Goal: Feedback & Contribution: Contribute content

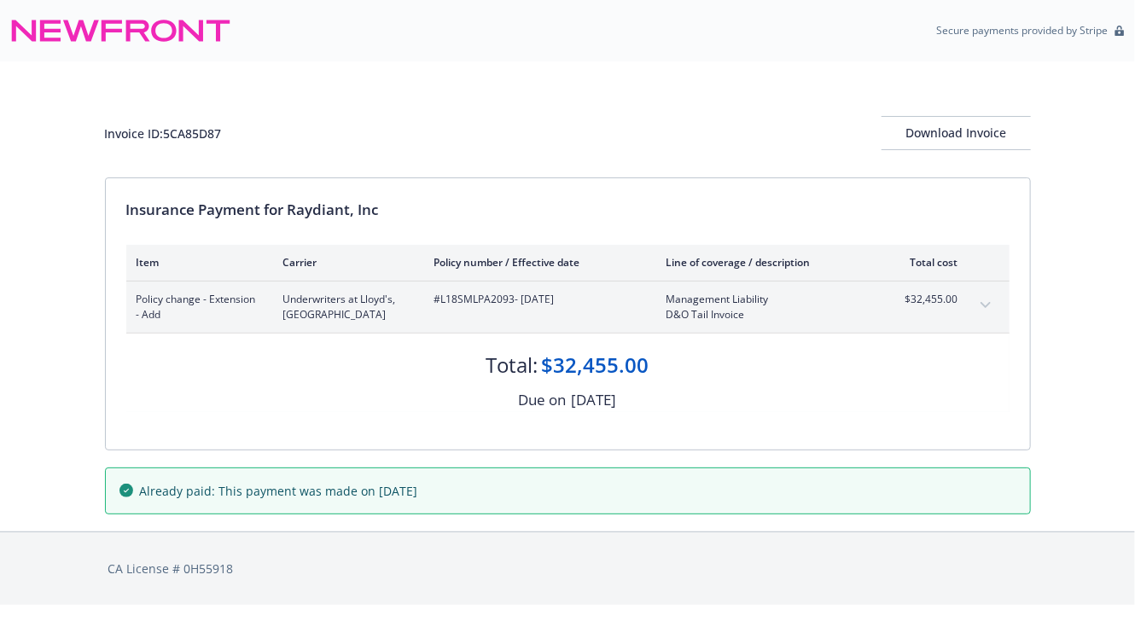
click at [957, 314] on div "$32,455.00" at bounding box center [926, 307] width 64 height 31
click at [968, 308] on div "Policy change - Extension - Add Underwriters at [GEOGRAPHIC_DATA]L18SMLPA2093 -…" at bounding box center [567, 307] width 883 height 51
click at [974, 305] on button "expand content" at bounding box center [985, 305] width 27 height 27
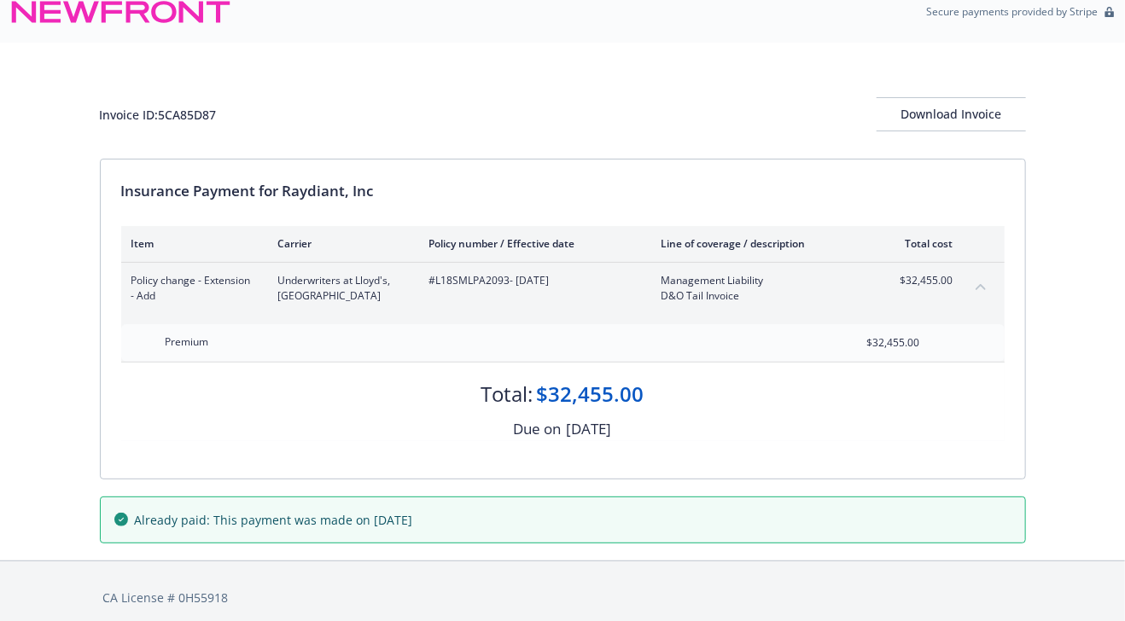
scroll to position [30, 0]
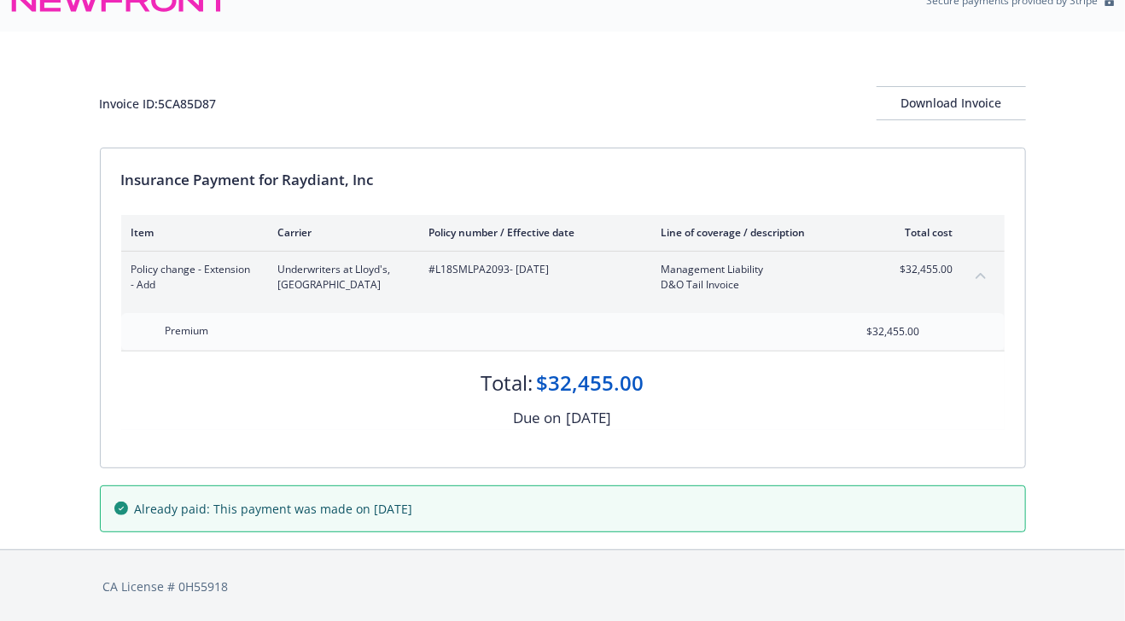
drag, startPoint x: 462, startPoint y: 17, endPoint x: 472, endPoint y: 2, distance: 18.5
click at [462, 17] on div "Secure payments provided by Stripe" at bounding box center [562, 0] width 1104 height 41
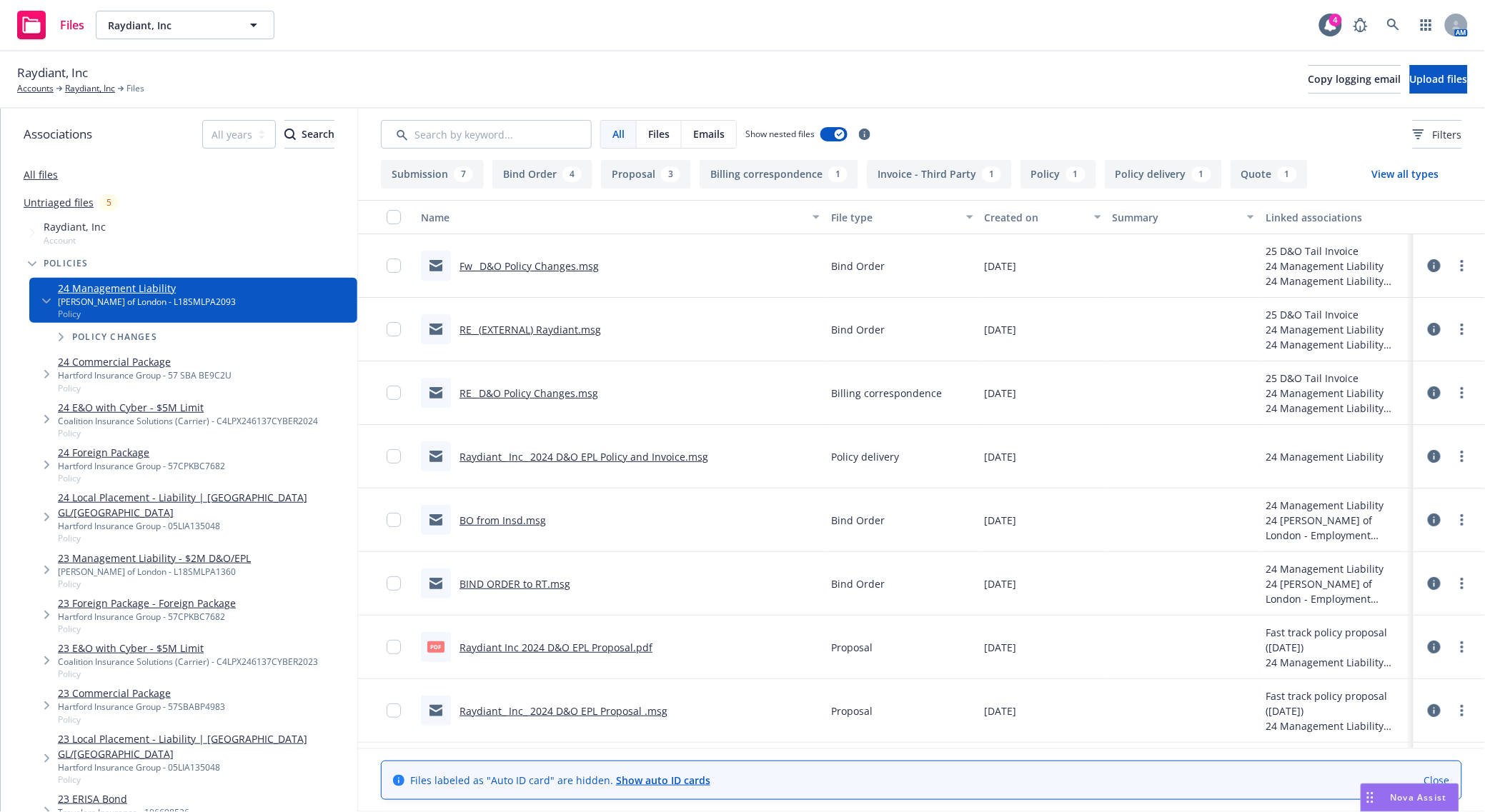
click at [742, 68] on div "Raydiant, Inc Accounts Raydiant, Inc Files Copy logging email Upload files" at bounding box center [742, 80] width 1451 height 32
click at [86, 90] on link "Raydiant, Inc" at bounding box center [90, 88] width 50 height 13
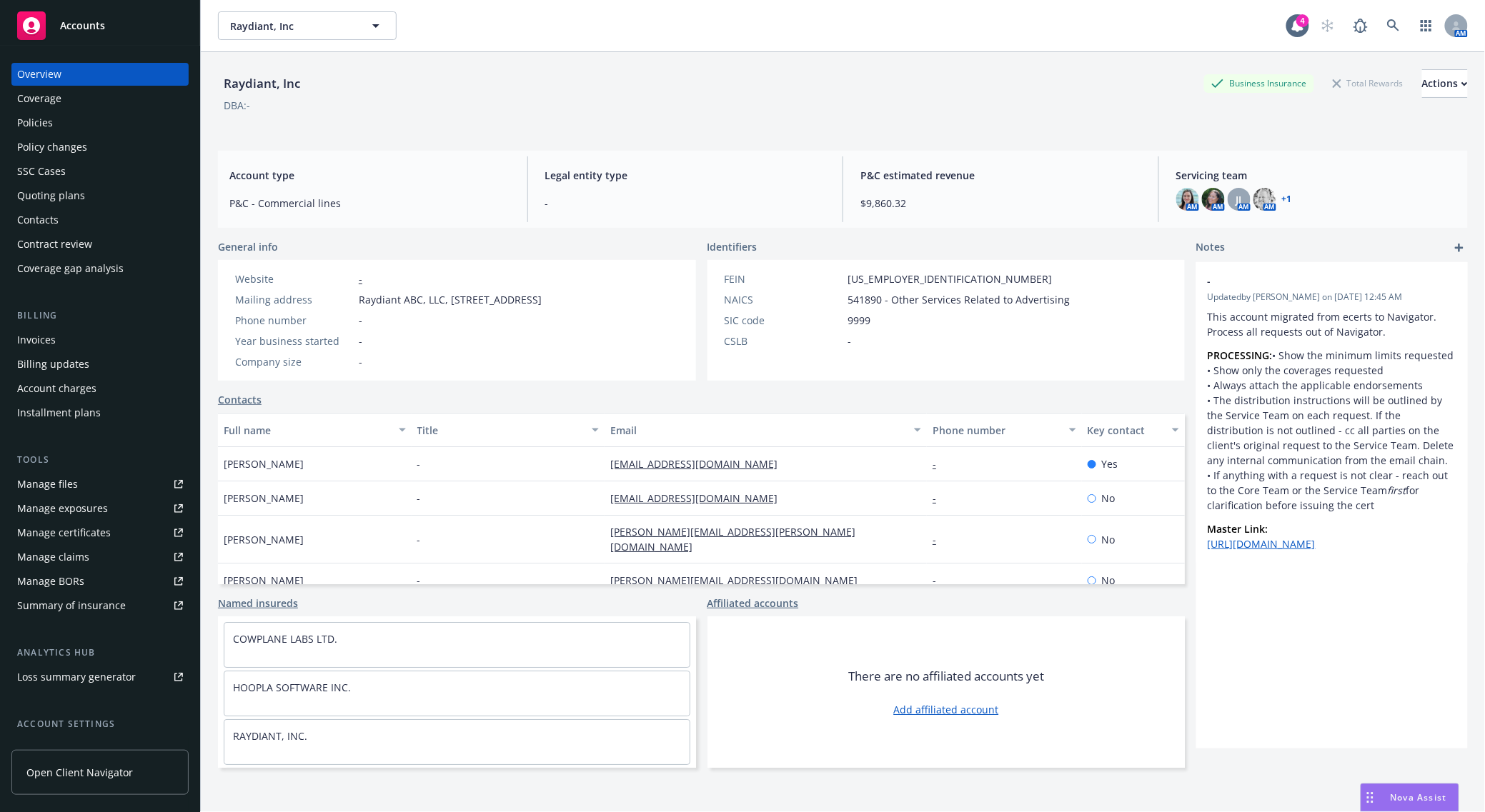
click at [66, 127] on div "Policies" at bounding box center [100, 122] width 166 height 23
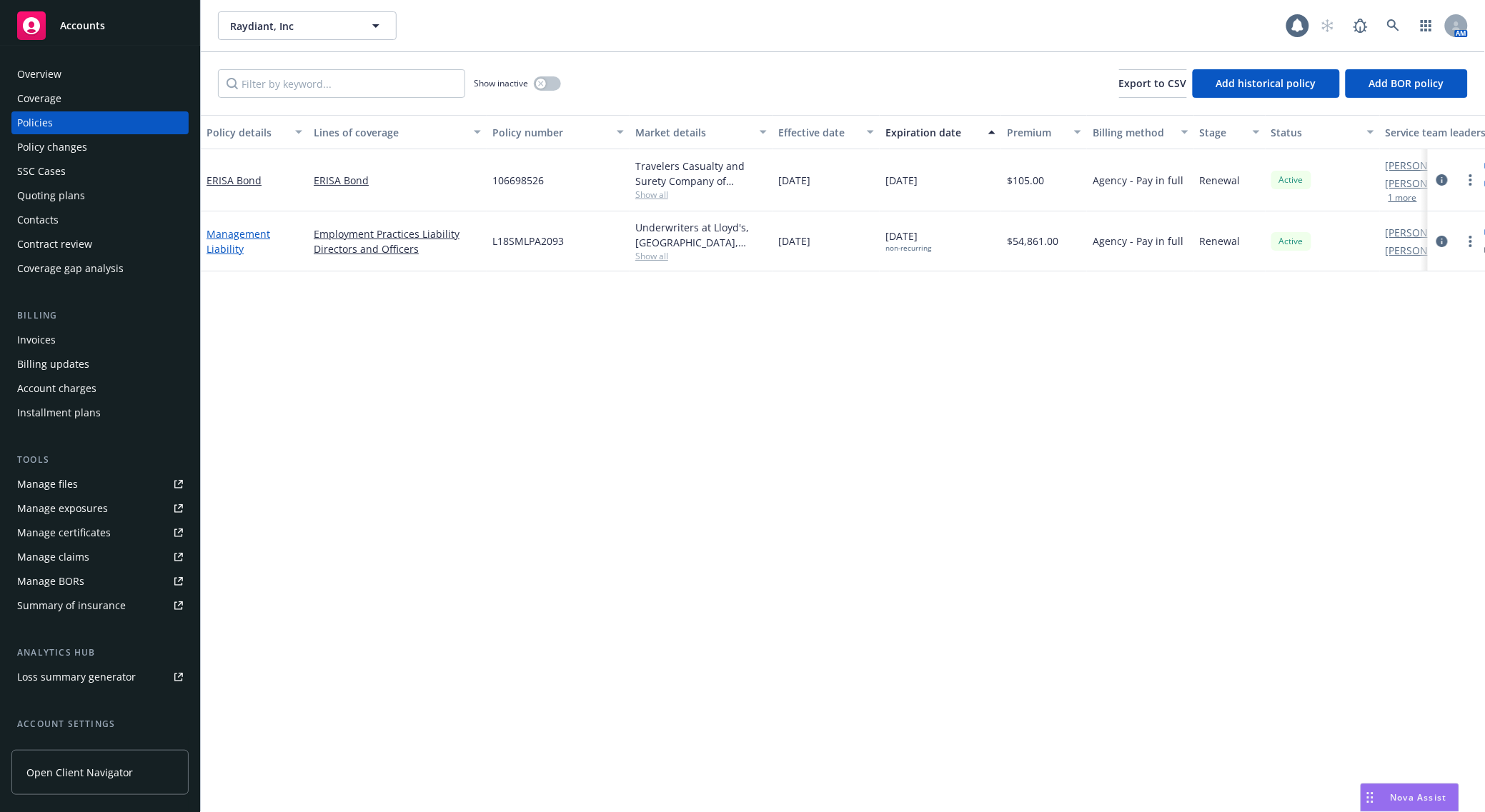
click at [251, 230] on link "Management Liability" at bounding box center [239, 241] width 64 height 28
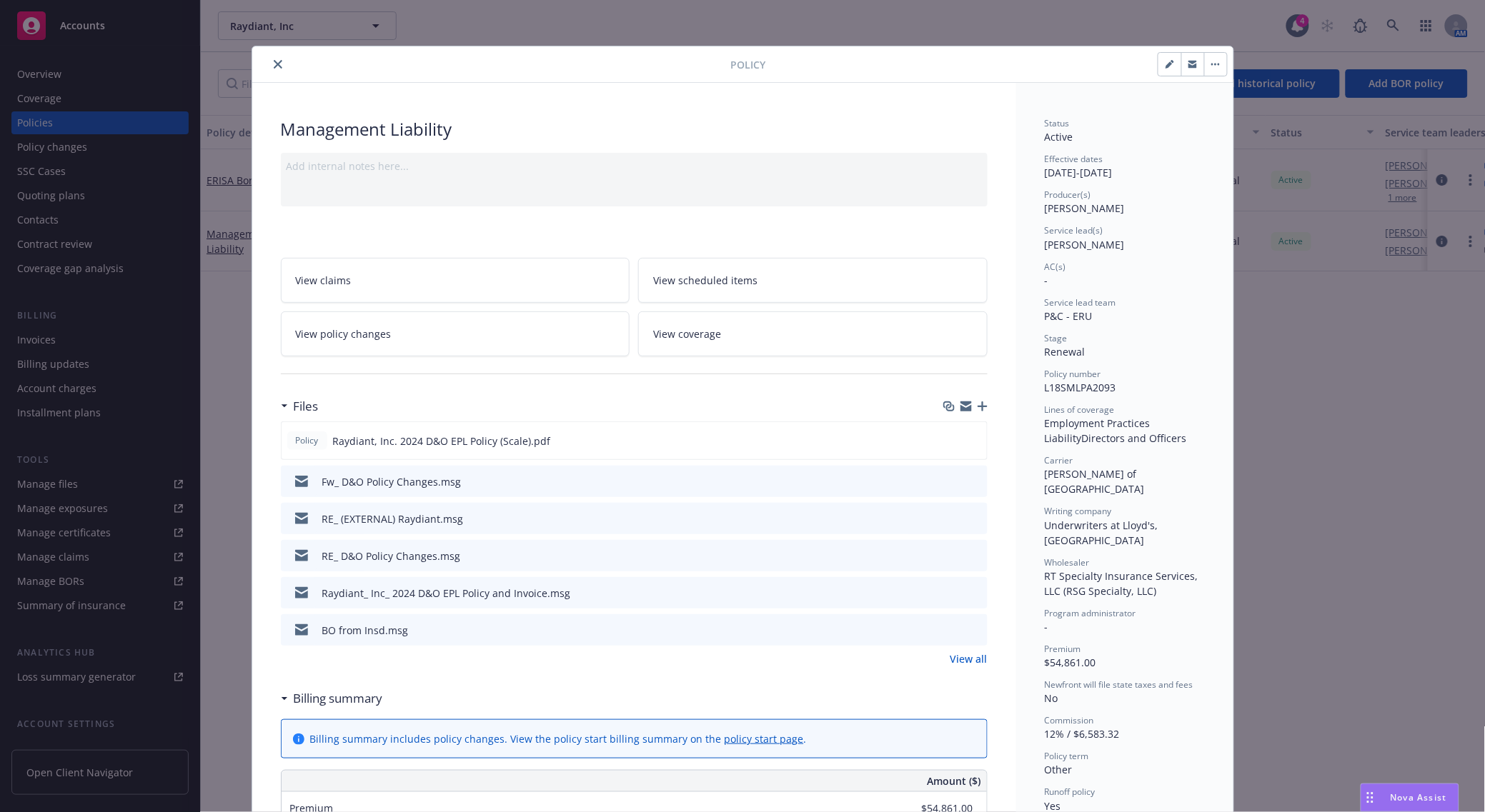
click at [973, 402] on div at bounding box center [965, 407] width 44 height 12
click at [977, 411] on icon "button" at bounding box center [982, 407] width 10 height 10
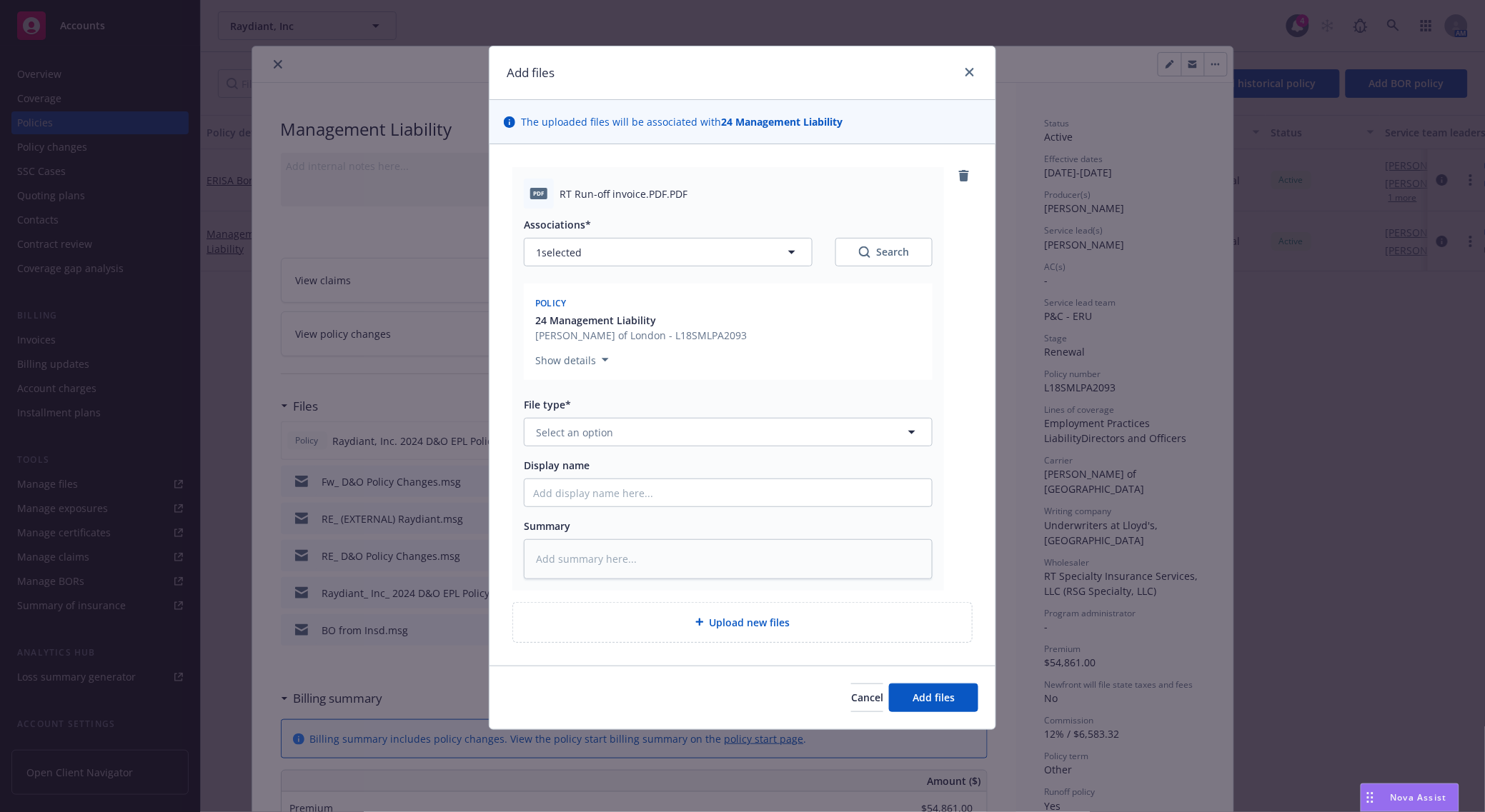
type textarea "x"
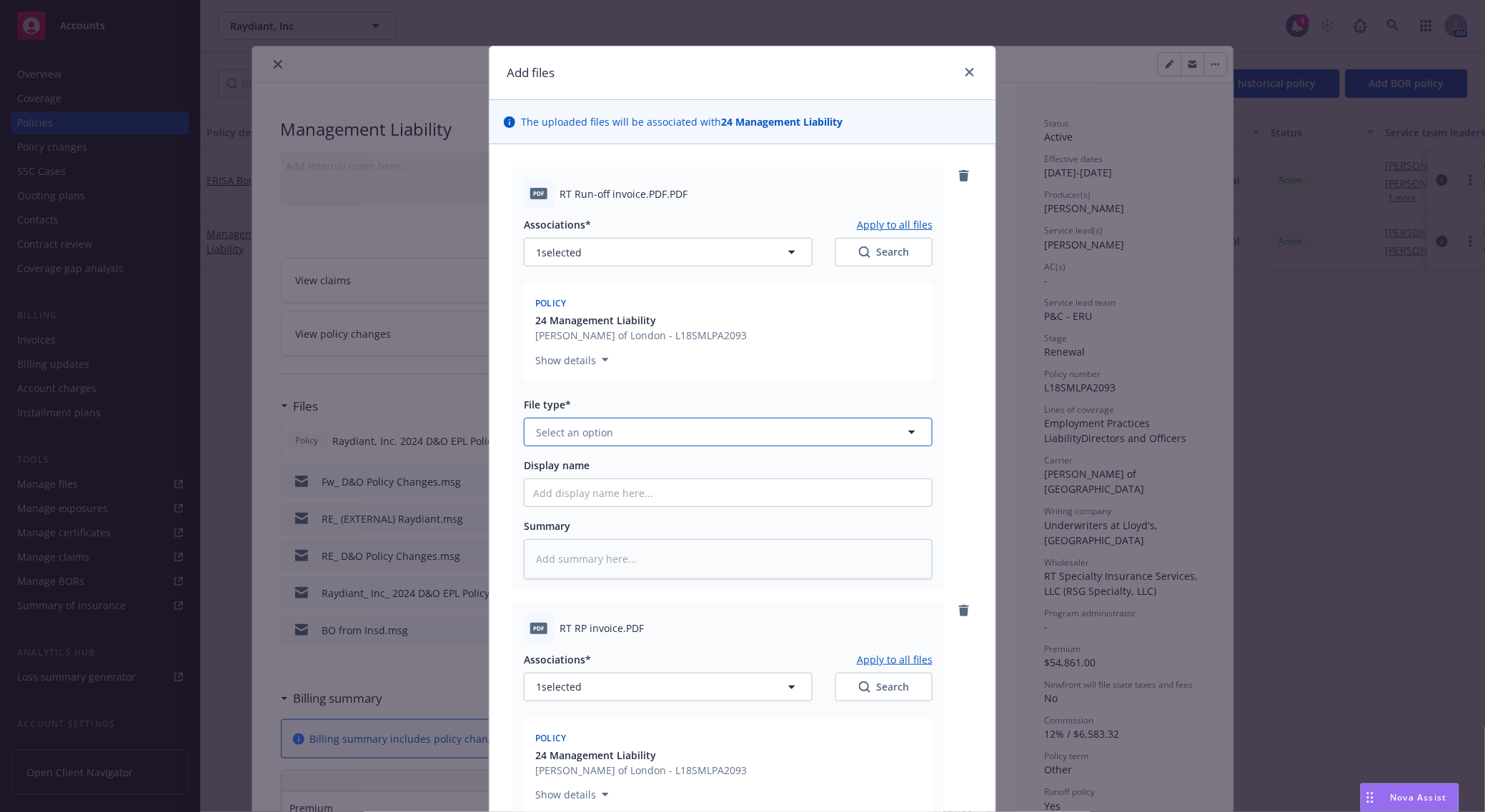
click at [588, 431] on span "Select an option" at bounding box center [575, 433] width 77 height 15
type input "invoi"
click at [598, 512] on span "Invoice - Third Party" at bounding box center [588, 510] width 99 height 15
type textarea "x"
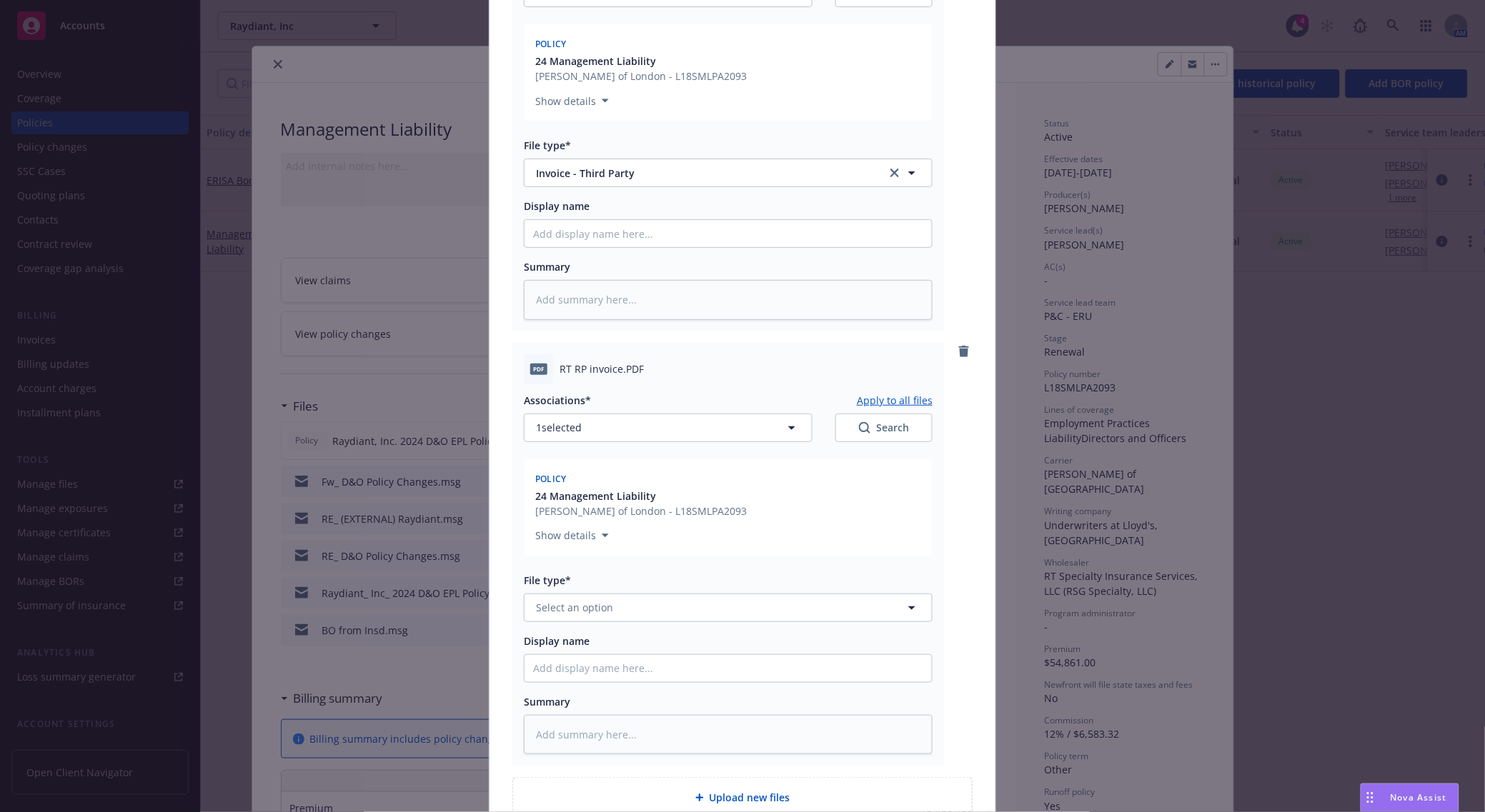
scroll to position [268, 0]
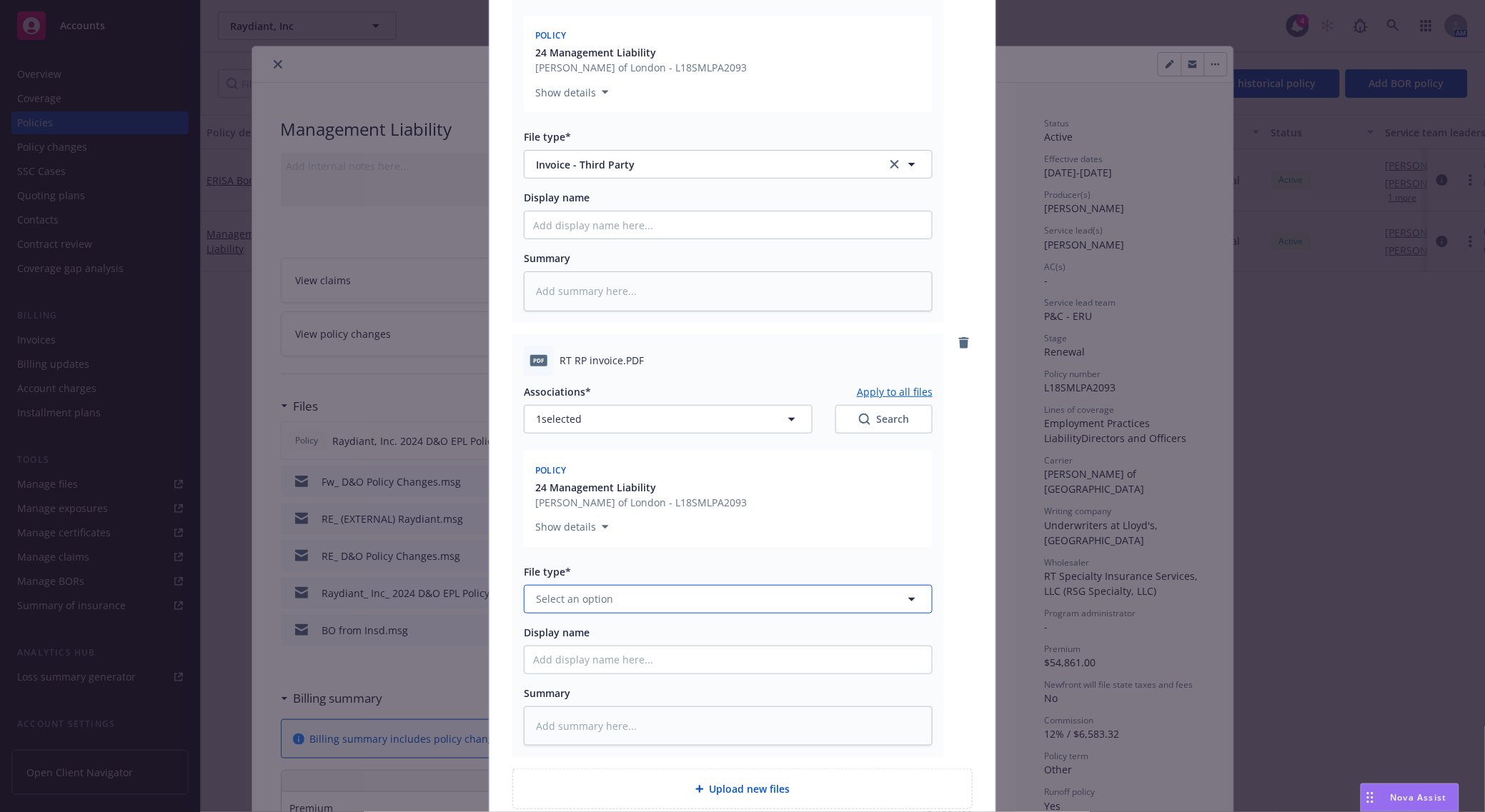
click at [601, 587] on button "Select an option" at bounding box center [728, 599] width 409 height 28
type input "inv"
click at [601, 689] on div "Invoice - Third Party" at bounding box center [728, 676] width 407 height 38
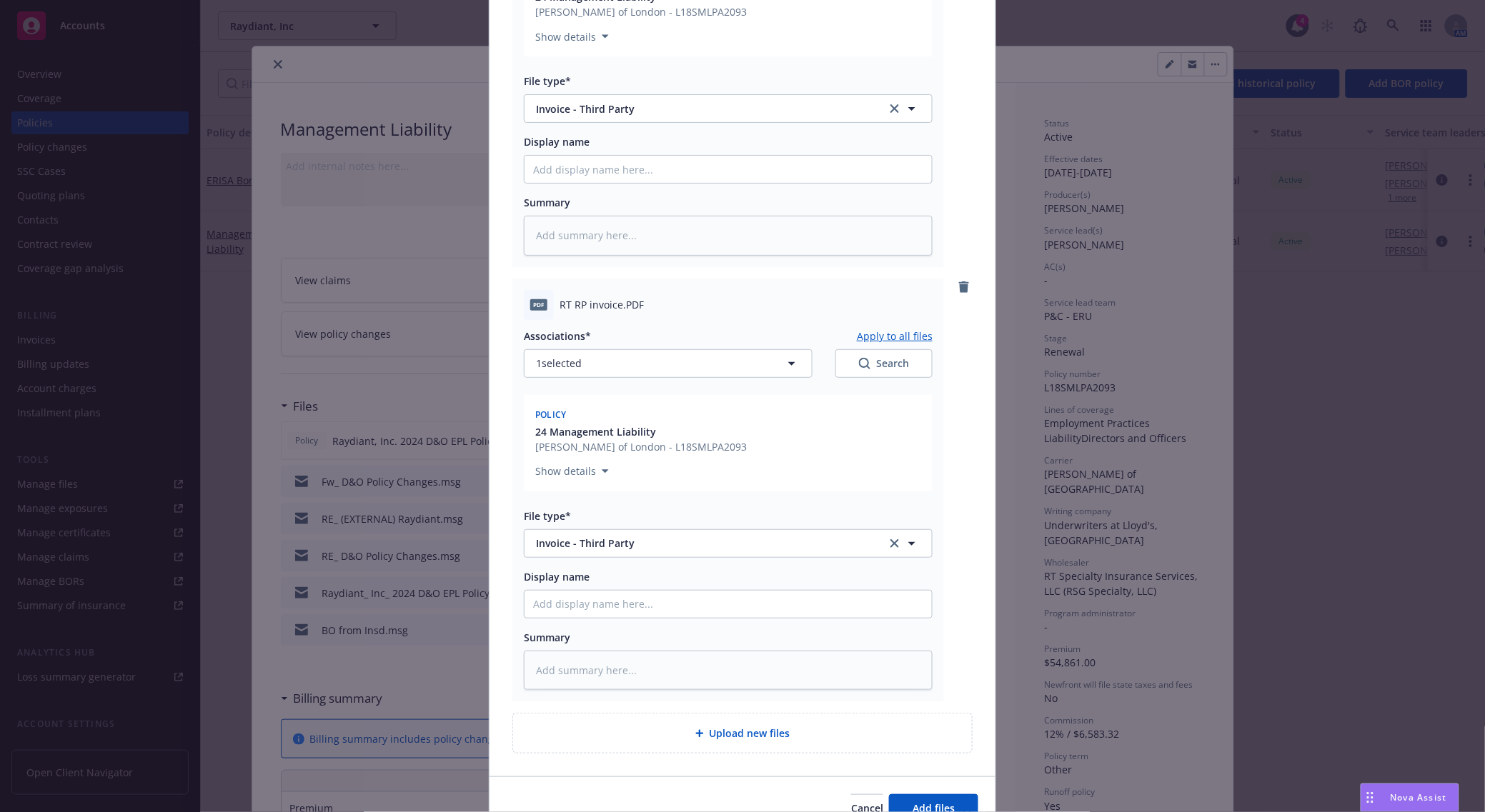
scroll to position [398, 0]
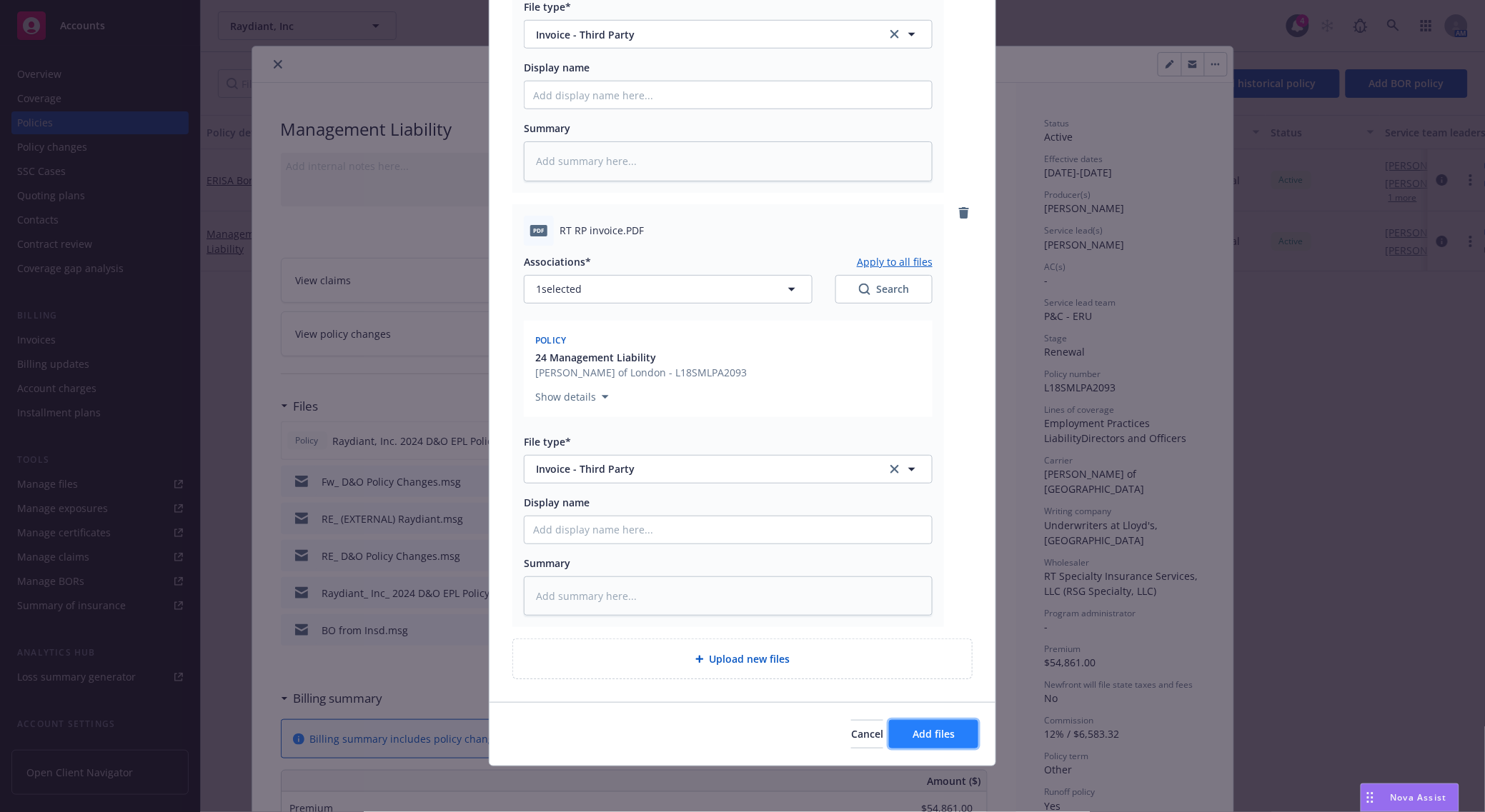
click at [913, 736] on span "Add files" at bounding box center [934, 734] width 42 height 13
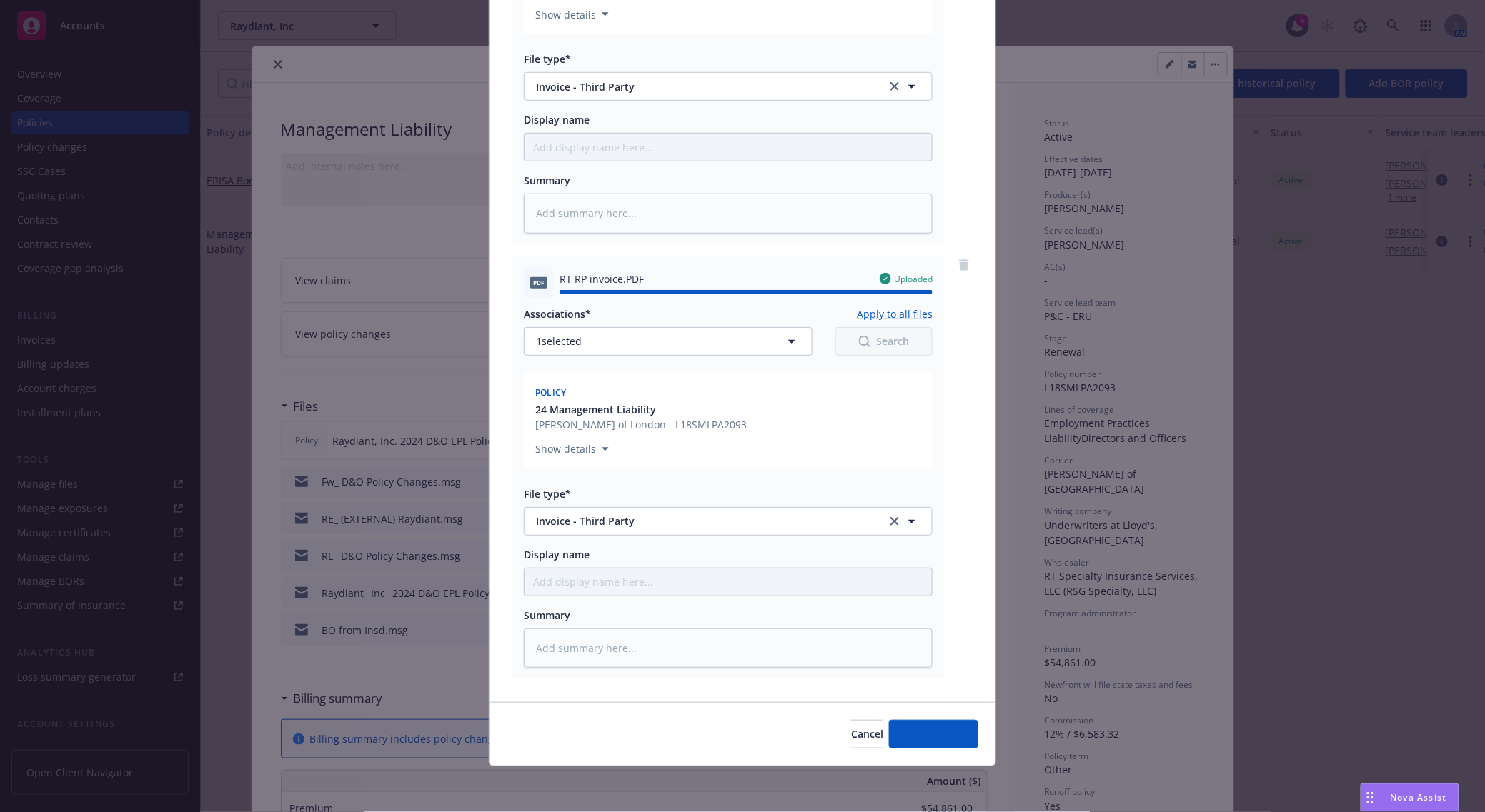
type textarea "x"
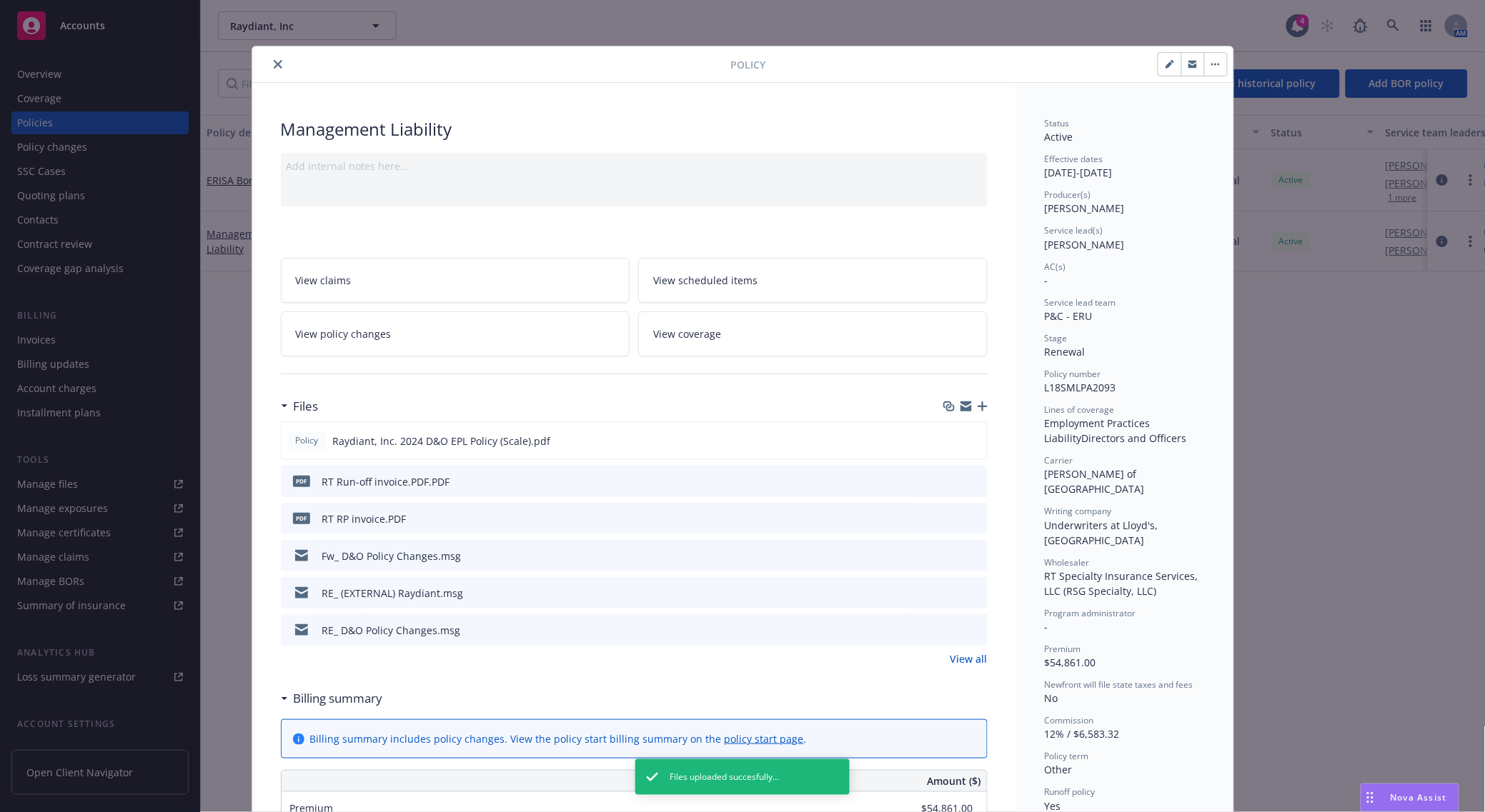
click at [274, 68] on icon "close" at bounding box center [278, 64] width 8 height 8
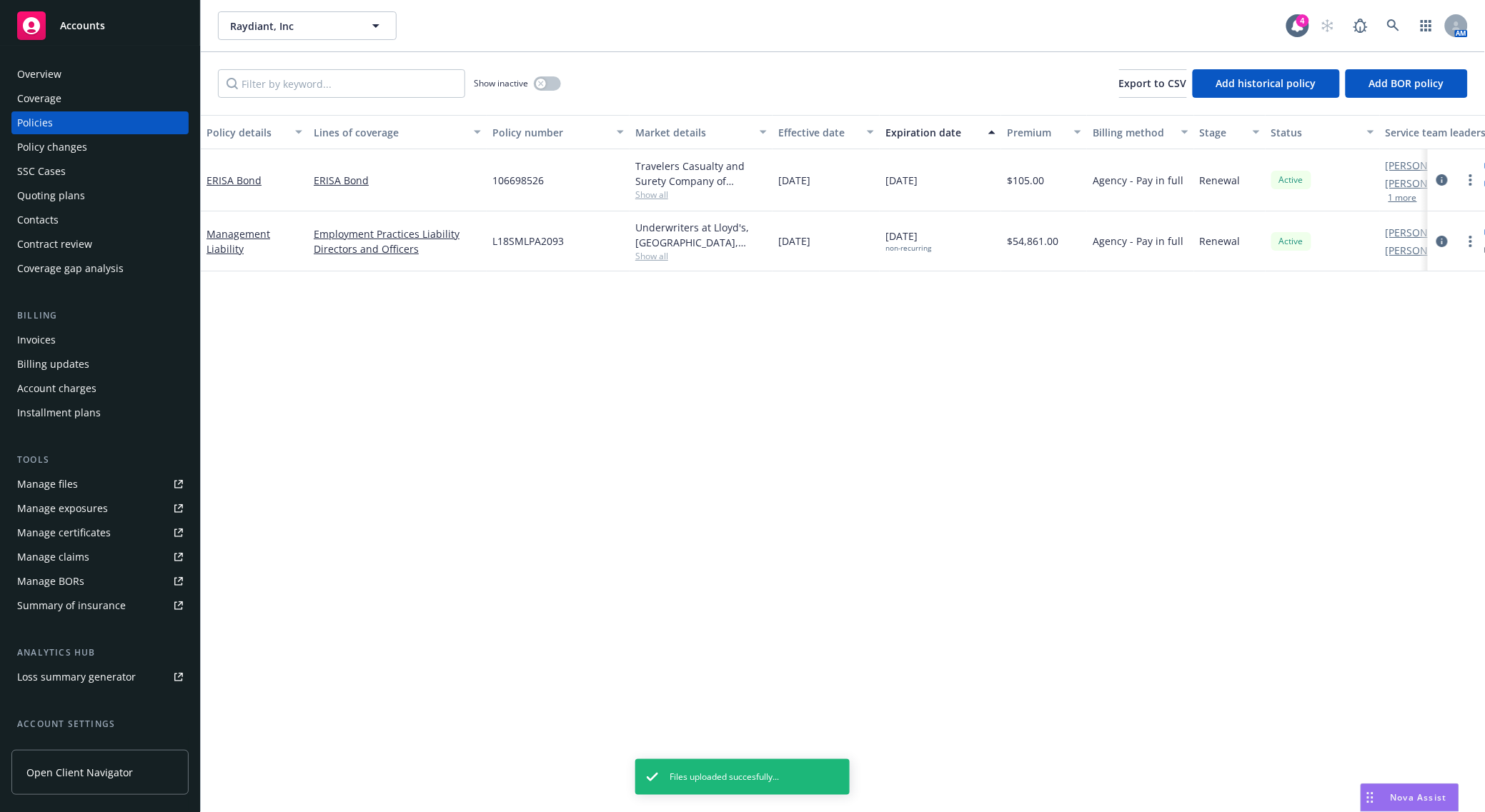
click at [97, 30] on span "Accounts" at bounding box center [83, 26] width 45 height 12
